Goal: Task Accomplishment & Management: Manage account settings

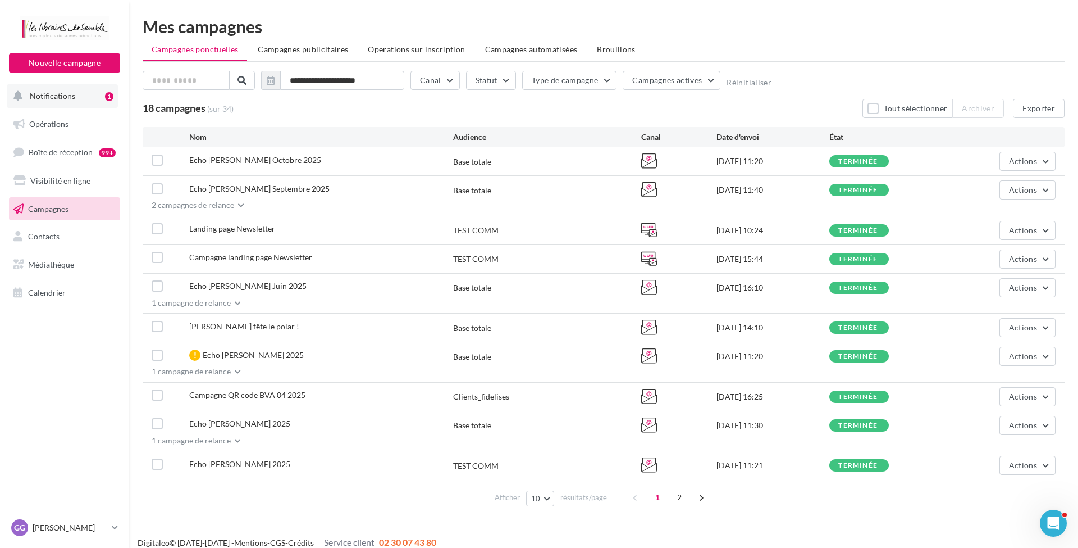
click at [73, 98] on span "Notifications" at bounding box center [52, 96] width 45 height 10
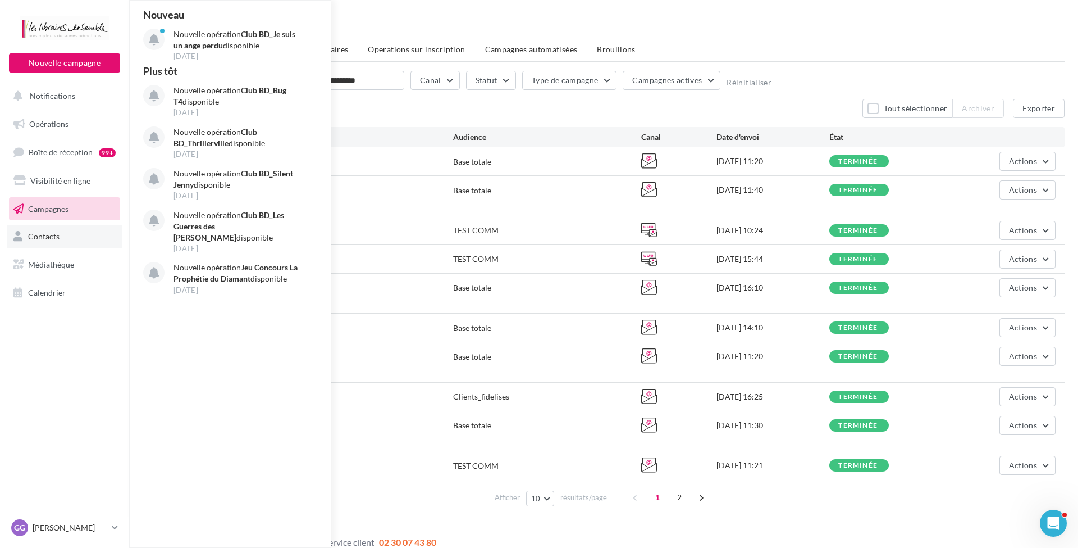
click at [65, 245] on link "Contacts" at bounding box center [65, 237] width 116 height 24
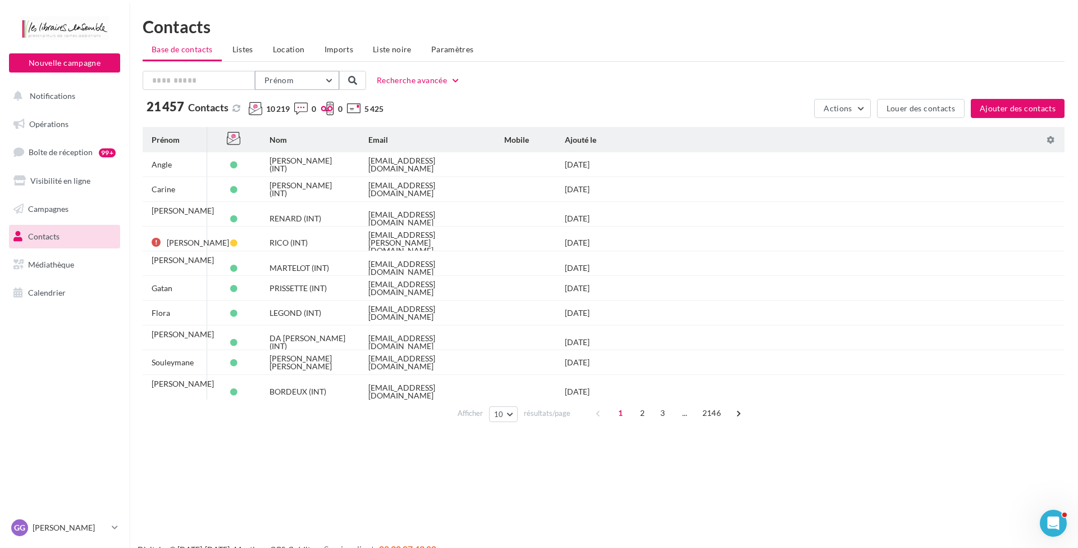
click at [287, 85] on button "Prénom" at bounding box center [297, 80] width 84 height 19
click at [245, 137] on button "Nom" at bounding box center [255, 138] width 168 height 29
click at [200, 87] on input "text" at bounding box center [199, 80] width 112 height 19
type input "******"
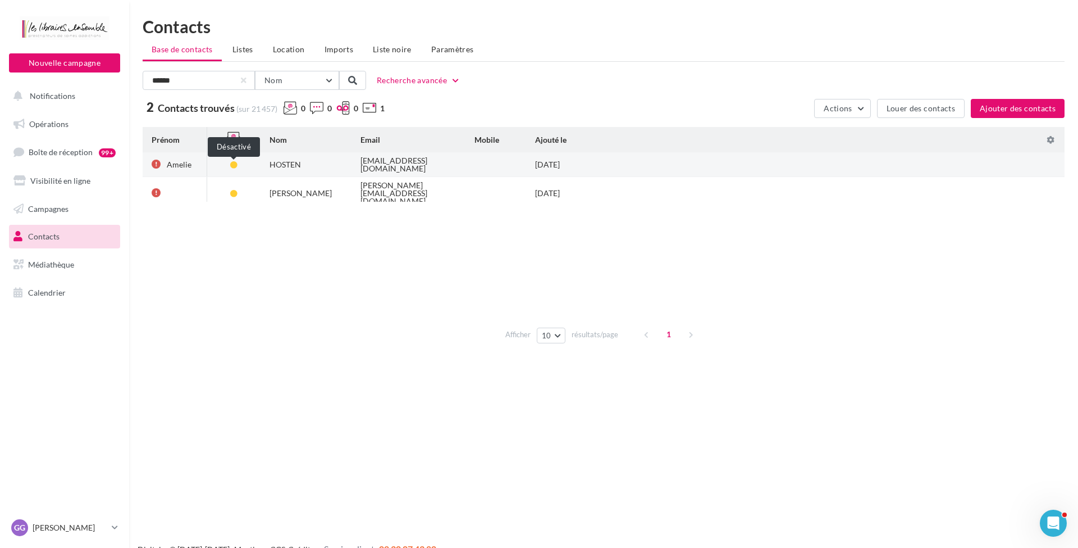
click at [232, 164] on span at bounding box center [233, 164] width 7 height 7
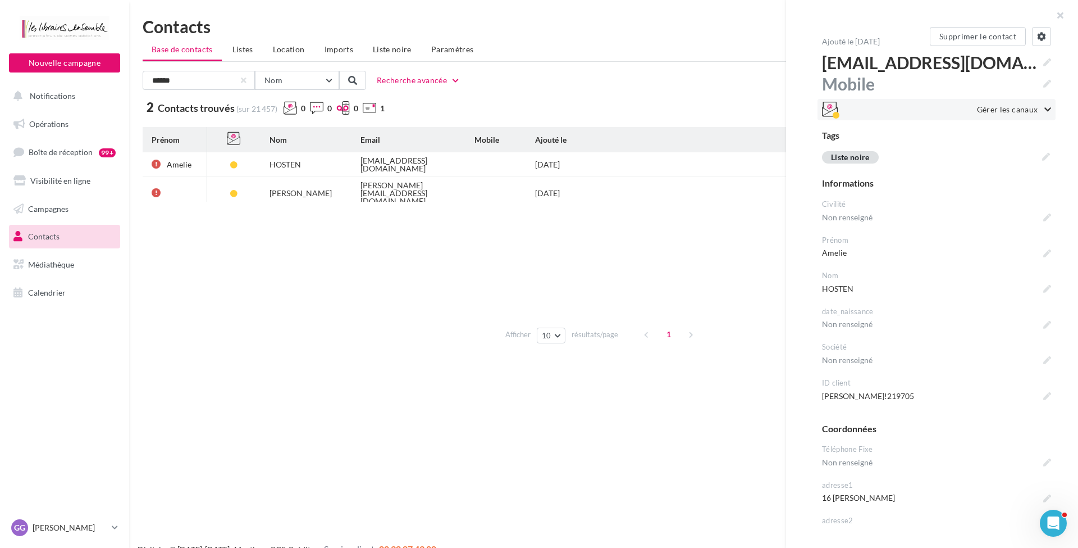
click at [996, 109] on span "Gérer les canaux" at bounding box center [1007, 109] width 61 height 11
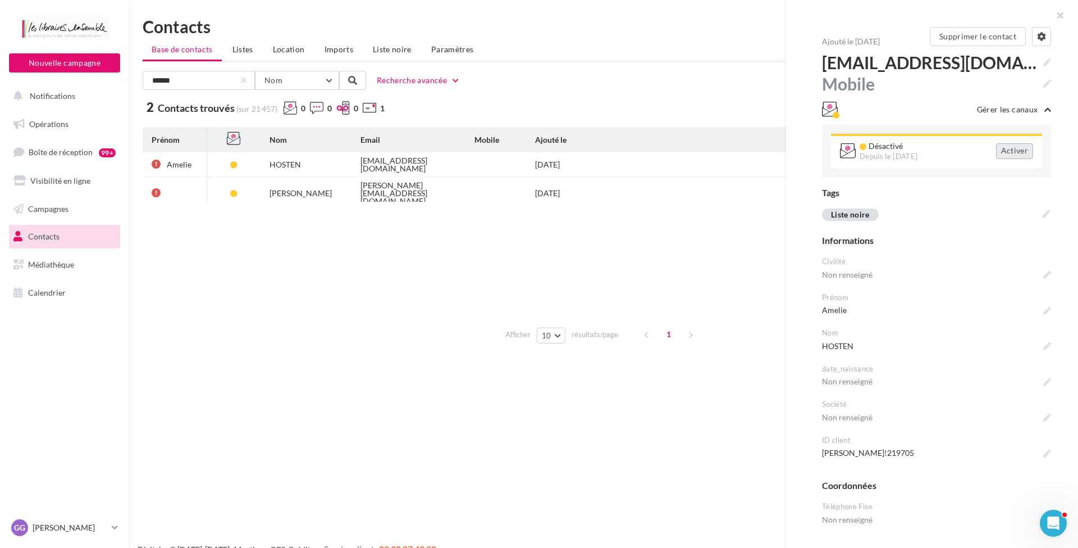
click at [1017, 154] on div "Activer" at bounding box center [1014, 151] width 37 height 16
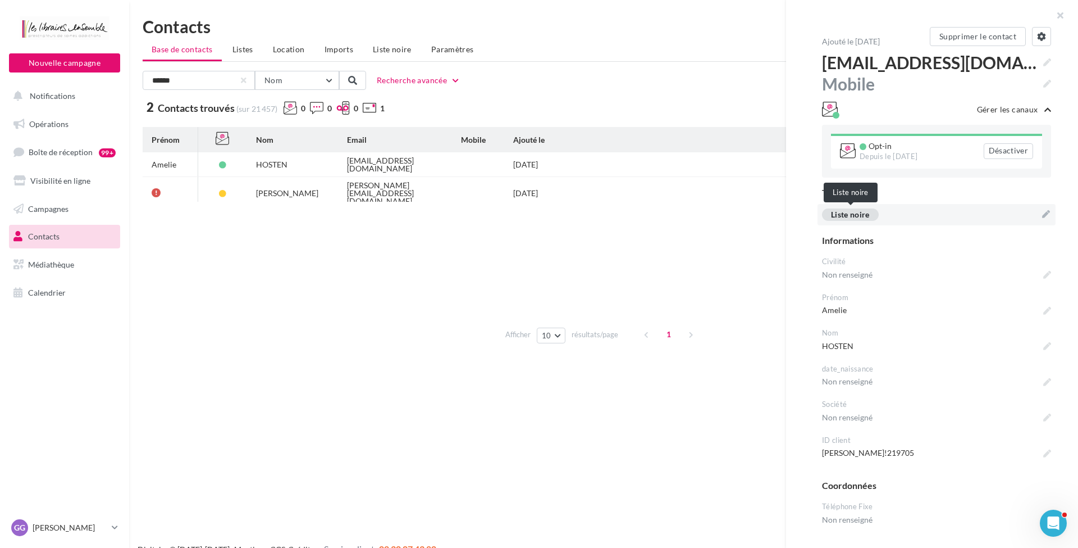
click at [863, 216] on div "Liste noire" at bounding box center [850, 214] width 57 height 12
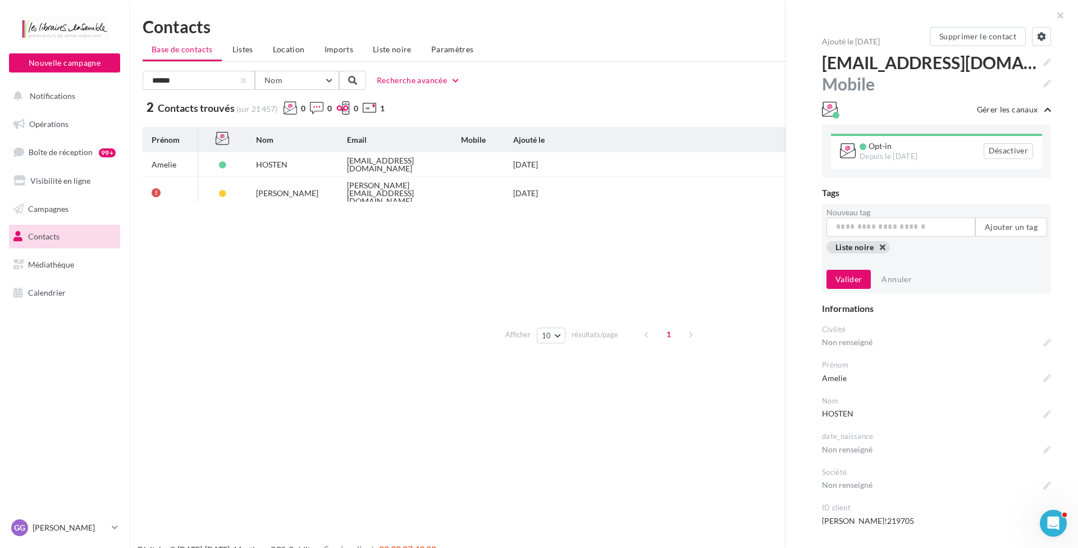
click at [836, 259] on button "button" at bounding box center [836, 259] width 0 height 0
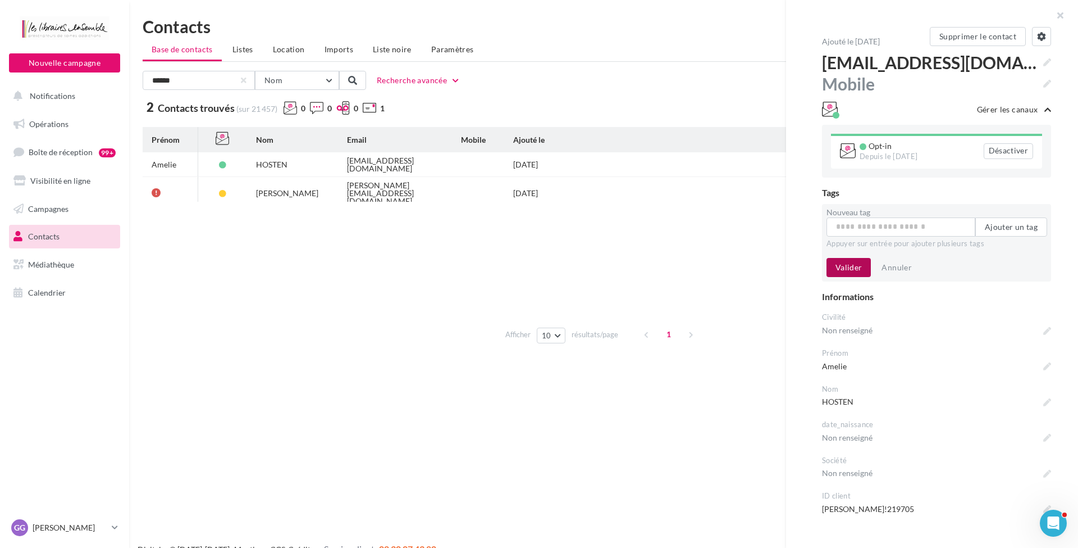
click at [858, 261] on button "Valider" at bounding box center [849, 267] width 44 height 19
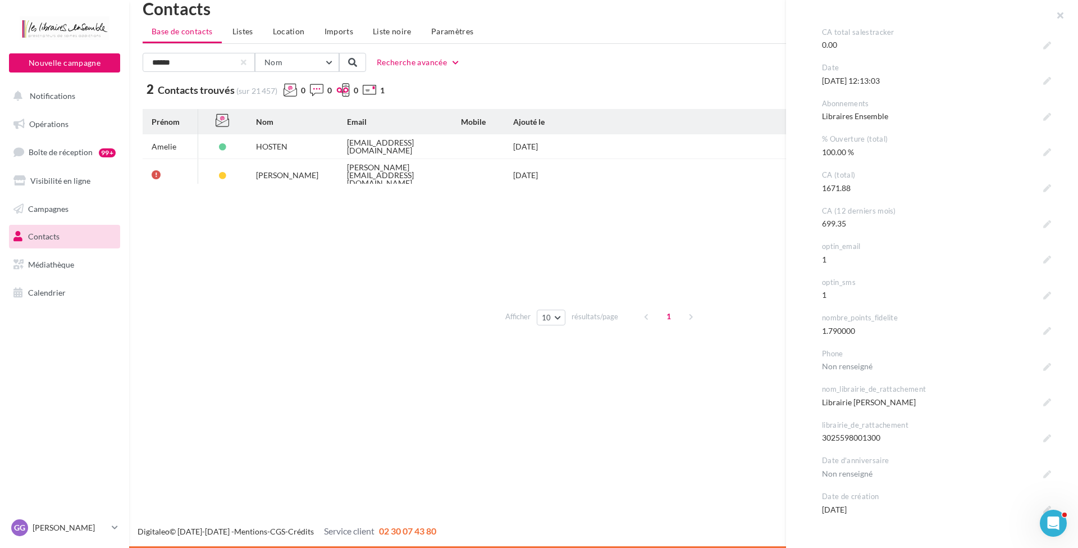
scroll to position [18, 0]
click at [645, 263] on tbody "Amelie HOSTEN ahosten@hotmail.fr 08/02/2024 HOSTEN MATHILDE mathilde.hosten@hot…" at bounding box center [604, 218] width 922 height 168
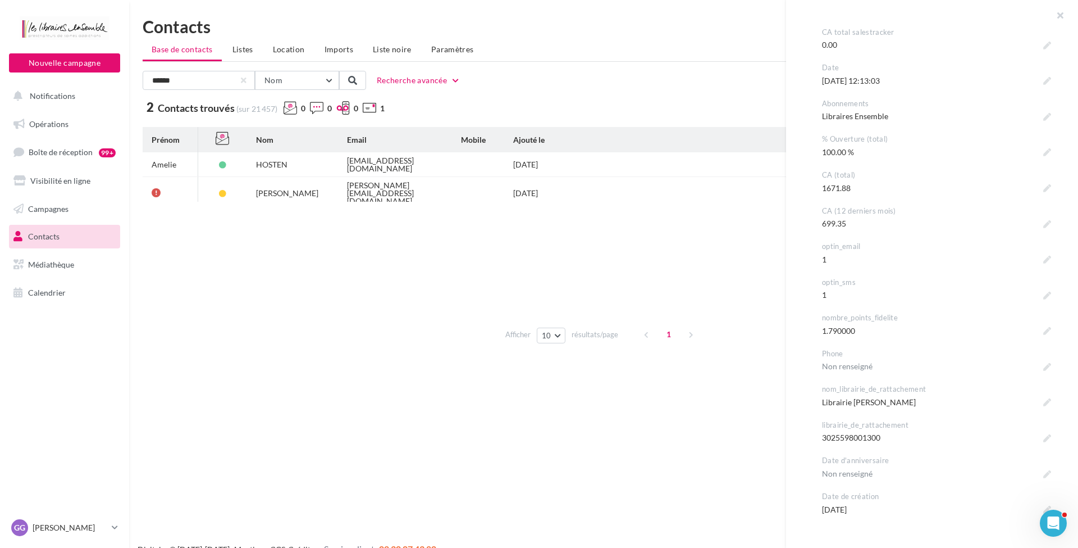
scroll to position [0, 0]
click at [65, 37] on div at bounding box center [65, 30] width 90 height 28
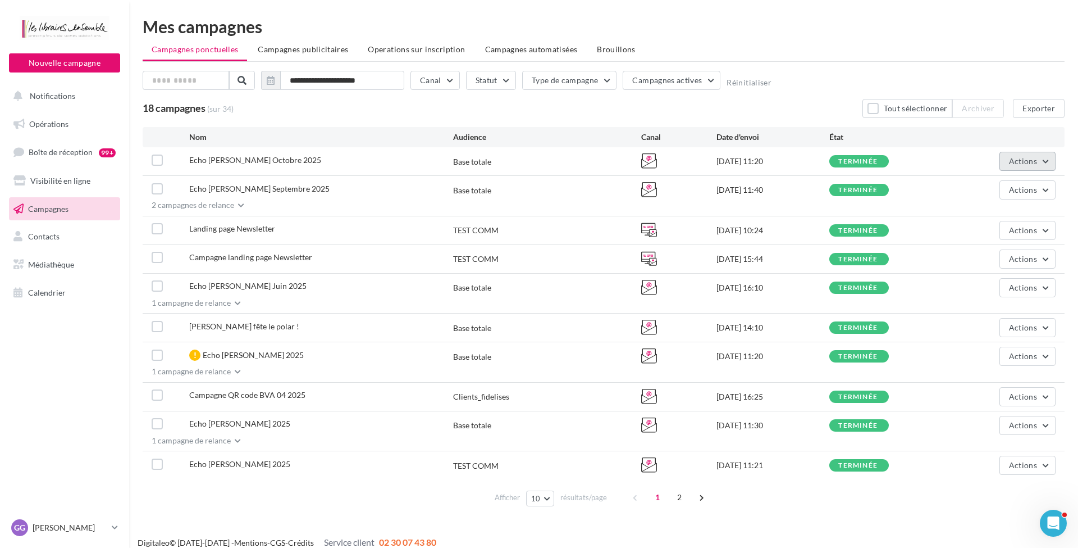
click at [1012, 159] on span "Actions" at bounding box center [1023, 161] width 28 height 10
click at [960, 183] on button "Voir les résultats" at bounding box center [980, 187] width 152 height 29
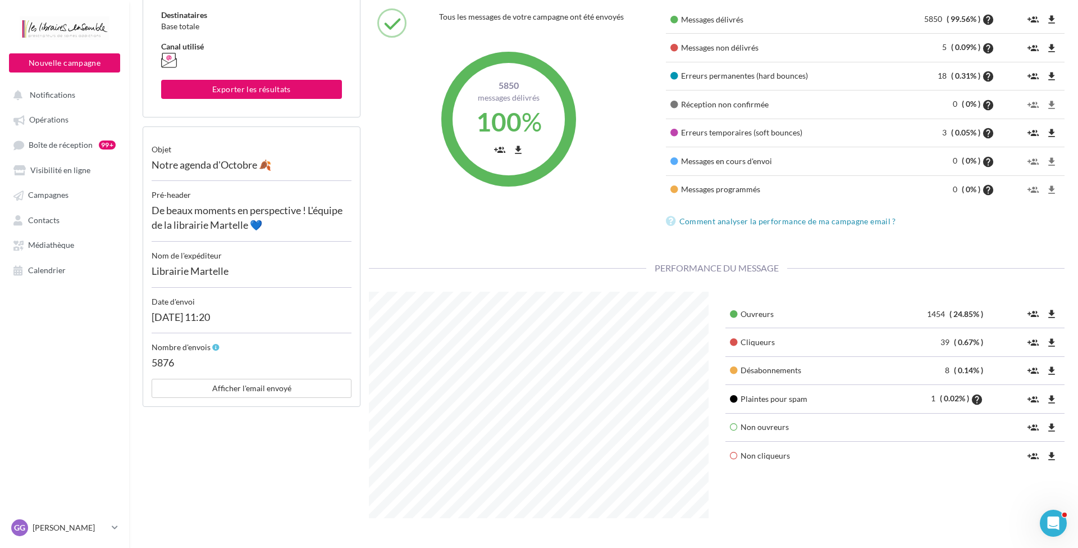
scroll to position [126, 0]
click at [75, 85] on button "Notifications" at bounding box center [62, 94] width 111 height 20
